Goal: Transaction & Acquisition: Download file/media

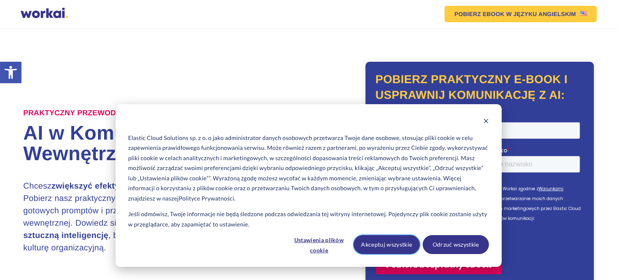
click at [405, 246] on button "Akceptuj wszystkie" at bounding box center [386, 244] width 66 height 19
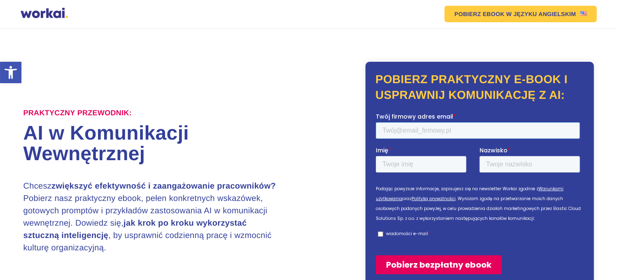
click at [448, 127] on input "Twój firmowy adres email *" at bounding box center [477, 130] width 204 height 16
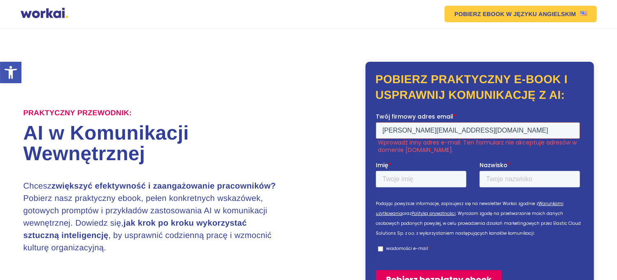
click at [434, 163] on label "Imię *" at bounding box center [427, 164] width 104 height 8
click at [434, 170] on input "Imię *" at bounding box center [420, 178] width 91 height 16
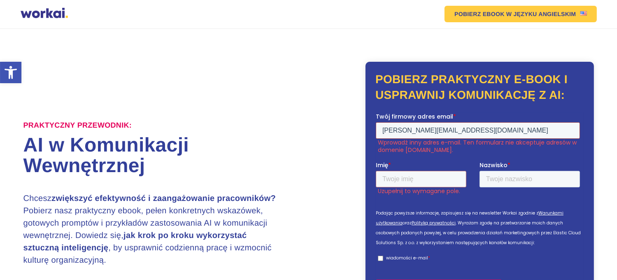
click at [479, 128] on input "jerzy.kwaczynski@gmail.com" at bounding box center [477, 130] width 204 height 16
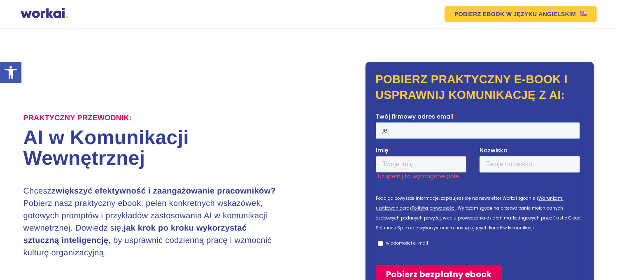
type input "j"
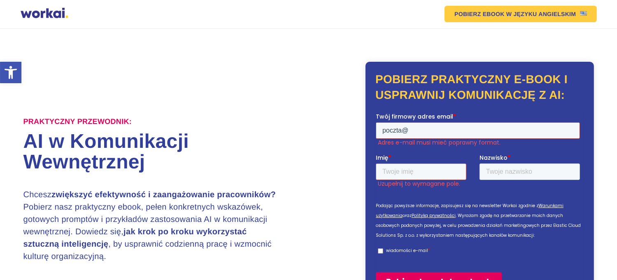
type input "poczta@zyrardow.pttk.pl"
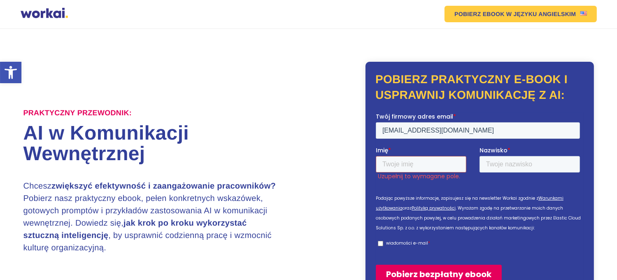
click at [451, 163] on input "Imię *" at bounding box center [420, 164] width 91 height 16
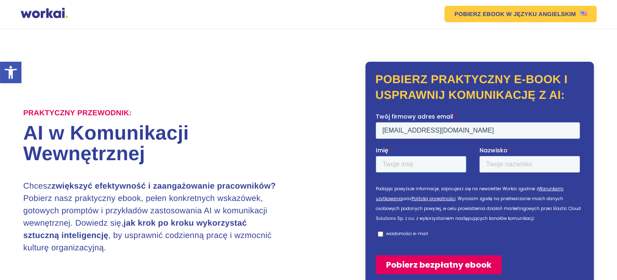
type input "Jerzy"
click at [535, 160] on input "Nazwisko *" at bounding box center [529, 164] width 100 height 16
type input "Kwaczyński"
click at [378, 232] on input "wiadomości e-mail *" at bounding box center [379, 233] width 5 height 5
checkbox input "true"
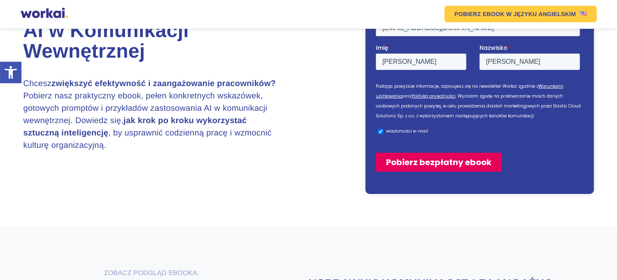
scroll to position [123, 0]
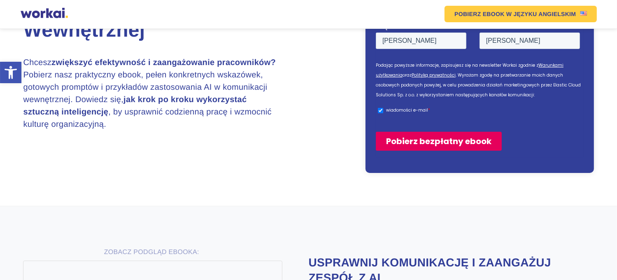
click at [421, 139] on input "Pobierz bezpłatny ebook" at bounding box center [438, 141] width 126 height 19
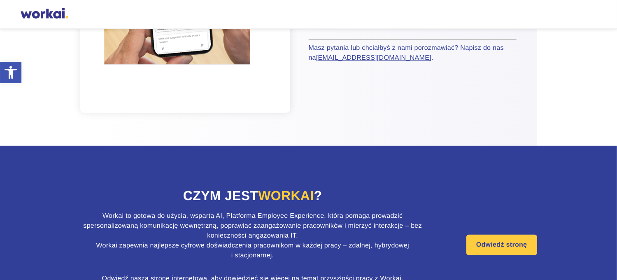
scroll to position [329, 0]
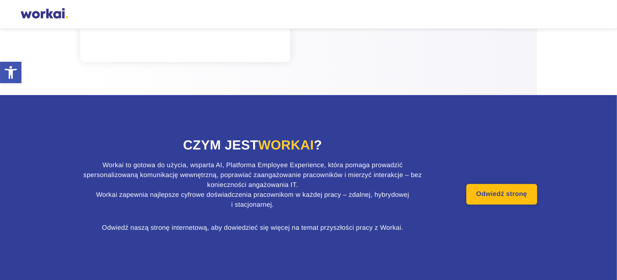
click at [495, 193] on link "Odwiedź stronę" at bounding box center [501, 194] width 71 height 21
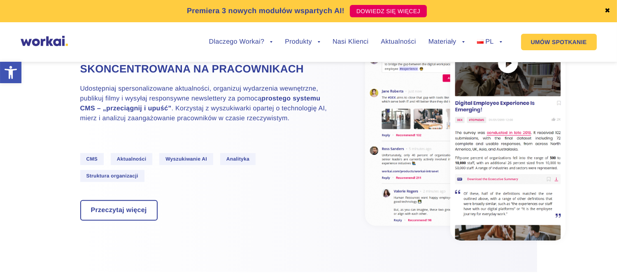
scroll to position [576, 0]
